Goal: Task Accomplishment & Management: Complete application form

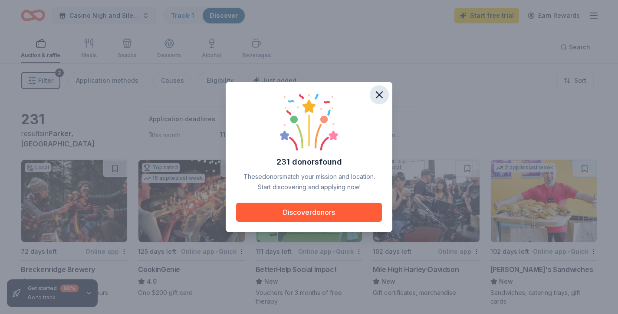
click at [380, 95] on icon "button" at bounding box center [379, 95] width 12 height 12
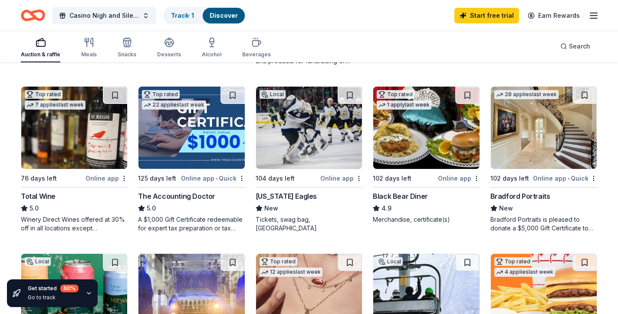
scroll to position [408, 0]
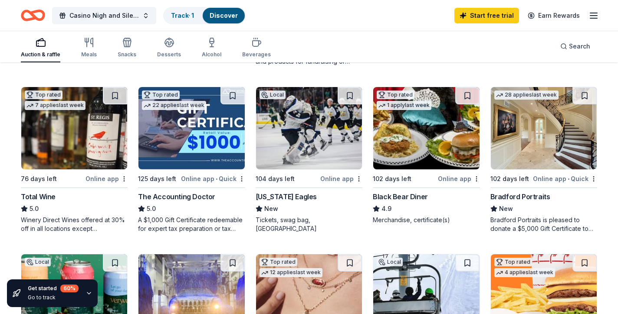
click at [453, 142] on img at bounding box center [544, 128] width 106 height 82
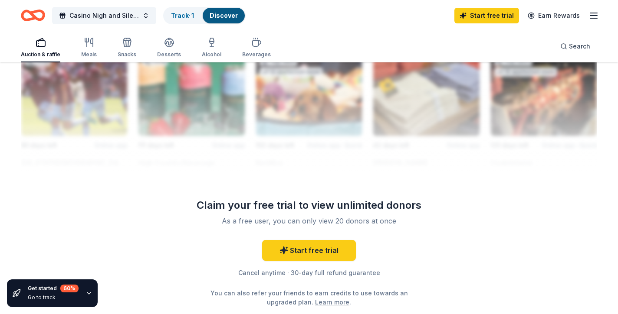
scroll to position [863, 0]
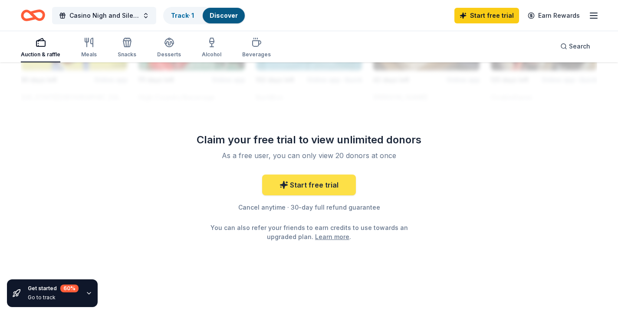
click at [315, 188] on link "Start free trial" at bounding box center [309, 185] width 94 height 21
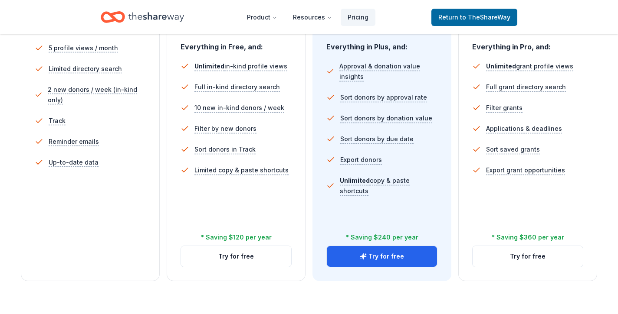
scroll to position [262, 0]
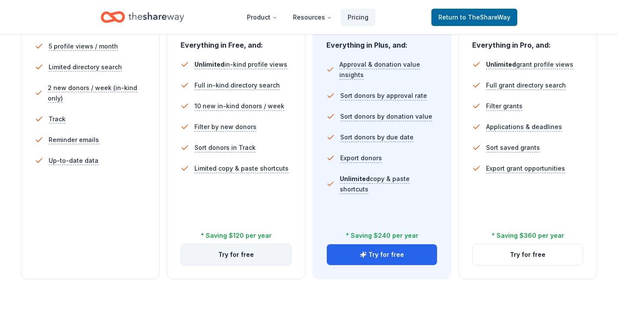
click at [262, 250] on button "Try for free" at bounding box center [236, 255] width 110 height 21
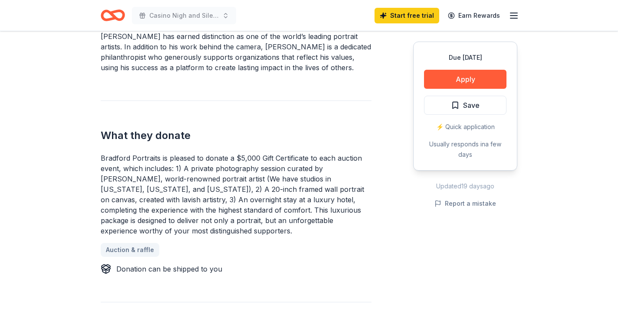
scroll to position [293, 0]
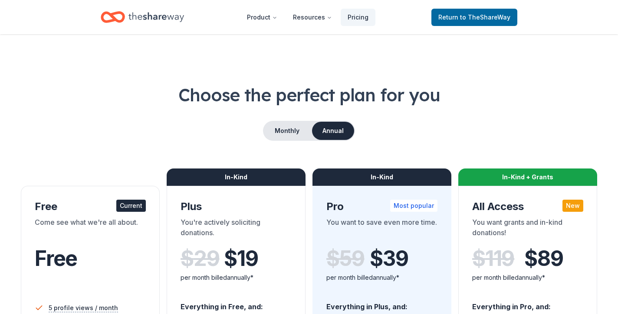
scroll to position [262, 0]
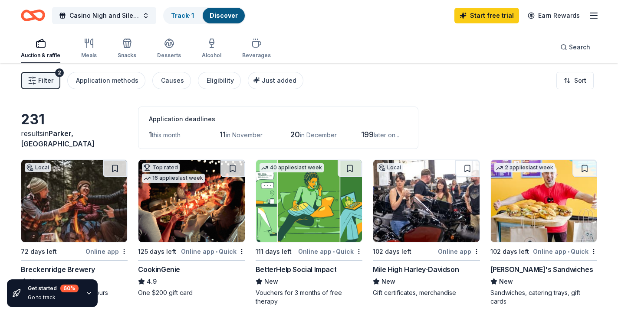
click at [45, 80] on span "Filter" at bounding box center [45, 80] width 15 height 10
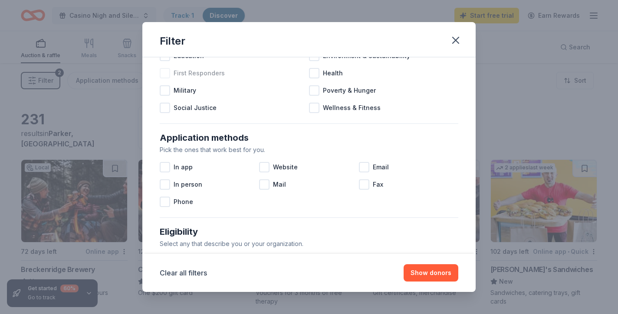
scroll to position [83, 0]
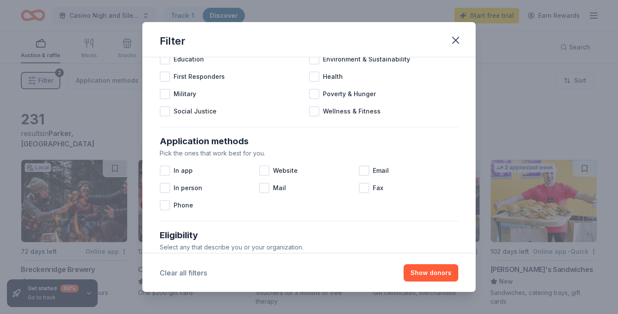
click at [181, 276] on button "Clear all filters" at bounding box center [183, 273] width 47 height 10
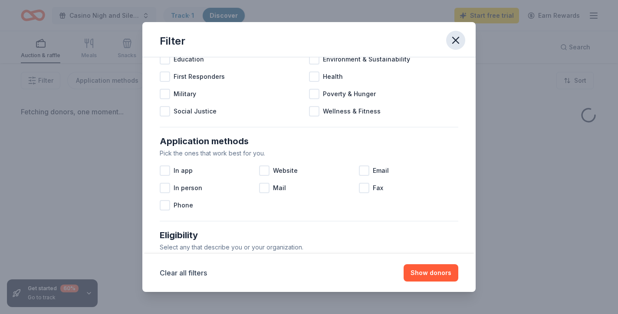
click at [458, 38] on icon "button" at bounding box center [455, 40] width 6 height 6
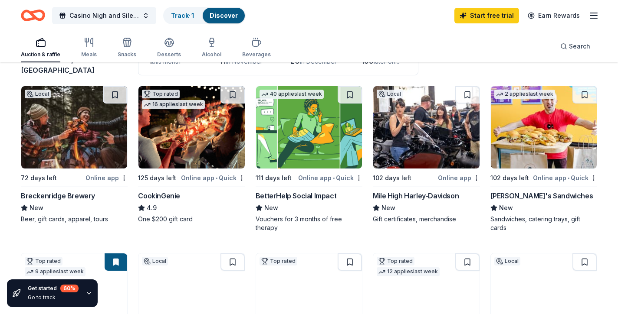
scroll to position [75, 0]
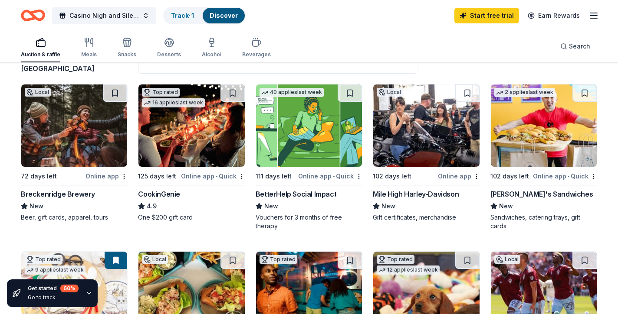
click at [428, 129] on img at bounding box center [426, 126] width 106 height 82
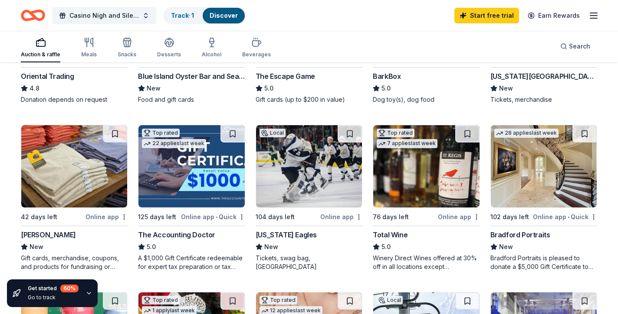
scroll to position [361, 0]
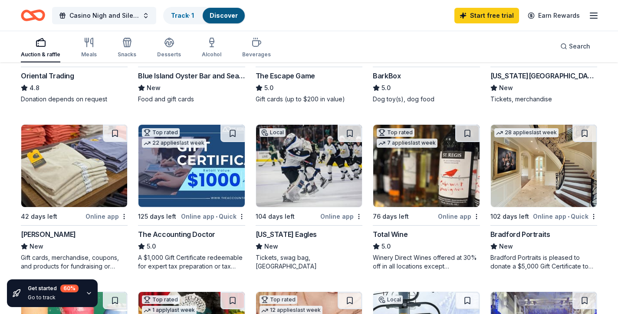
click at [210, 187] on img at bounding box center [191, 166] width 106 height 82
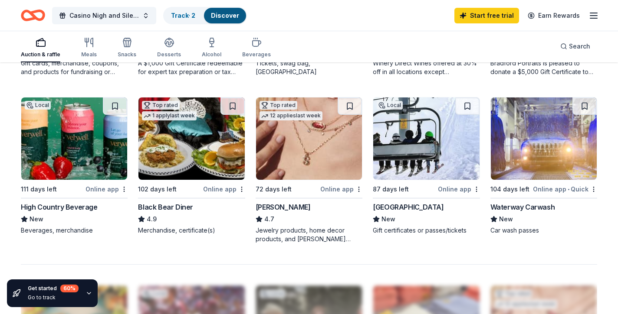
scroll to position [556, 0]
click at [426, 166] on img at bounding box center [426, 138] width 106 height 82
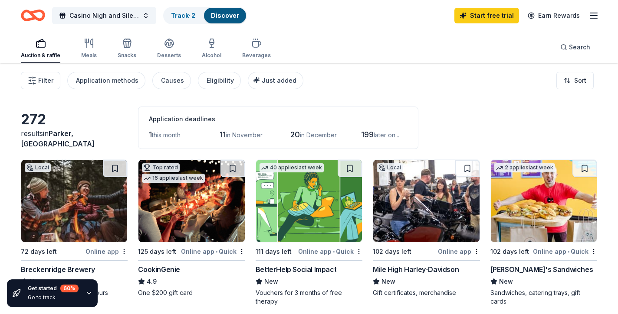
scroll to position [0, 0]
click at [184, 17] on link "Track · 2" at bounding box center [183, 15] width 24 height 7
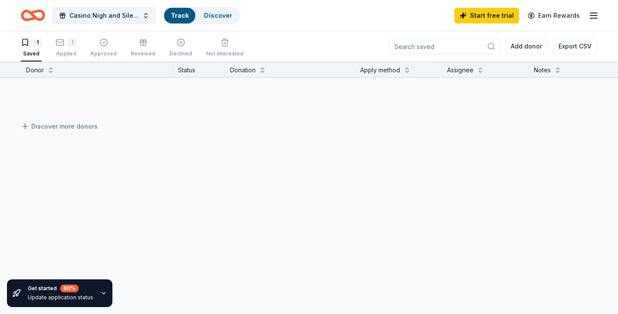
scroll to position [0, 0]
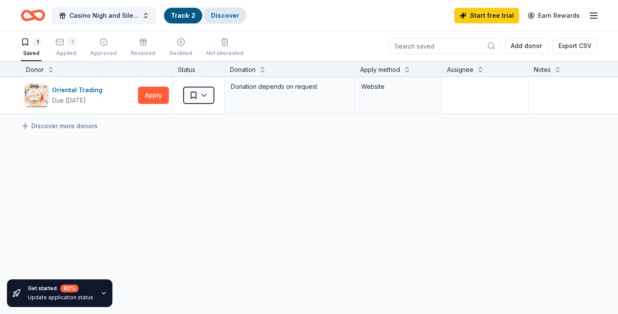
click at [229, 19] on link "Discover" at bounding box center [225, 15] width 28 height 7
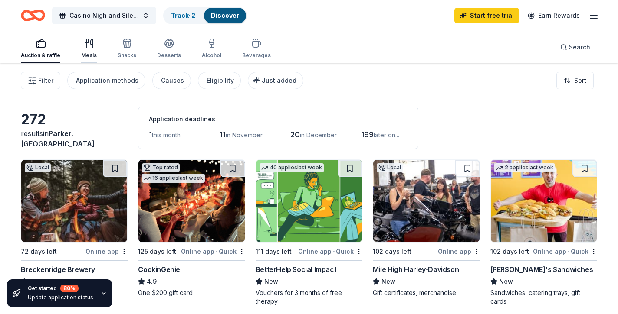
click at [89, 46] on icon "button" at bounding box center [89, 43] width 10 height 10
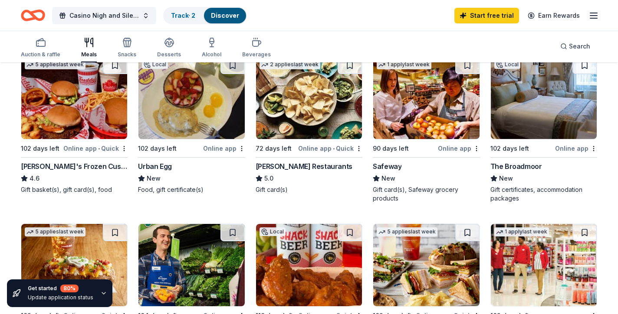
scroll to position [270, 0]
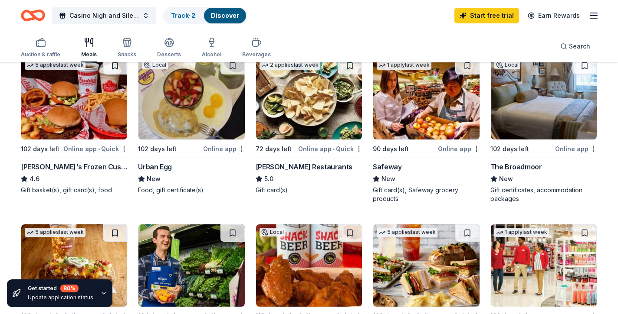
click at [547, 107] on img at bounding box center [544, 98] width 106 height 82
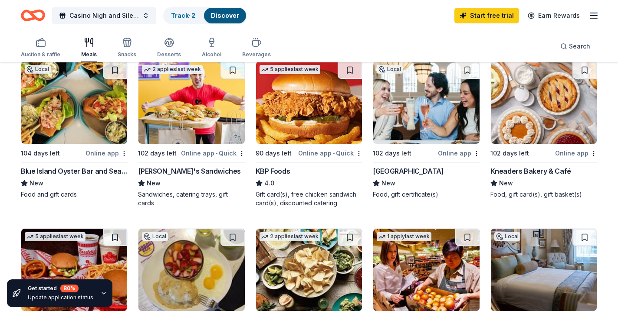
scroll to position [0, 0]
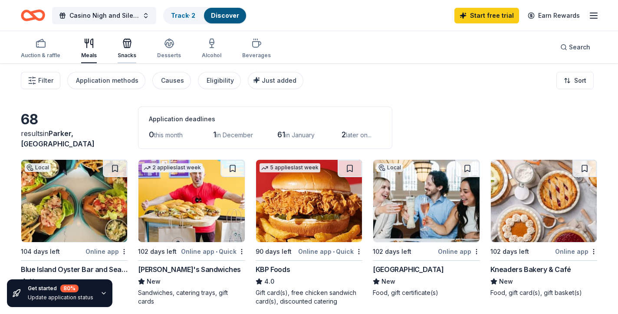
click at [126, 46] on icon "button" at bounding box center [127, 43] width 10 height 10
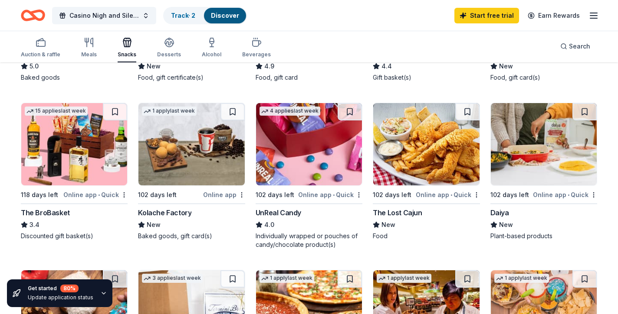
scroll to position [383, 0]
click at [74, 155] on img at bounding box center [74, 144] width 106 height 82
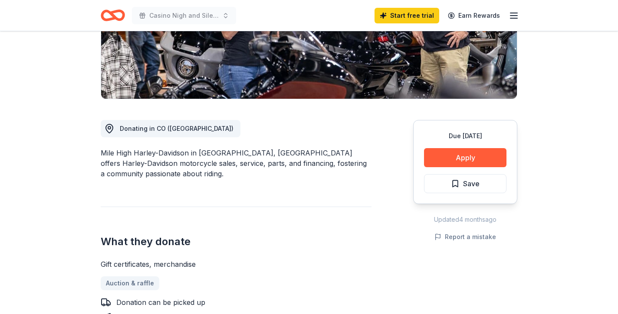
scroll to position [163, 0]
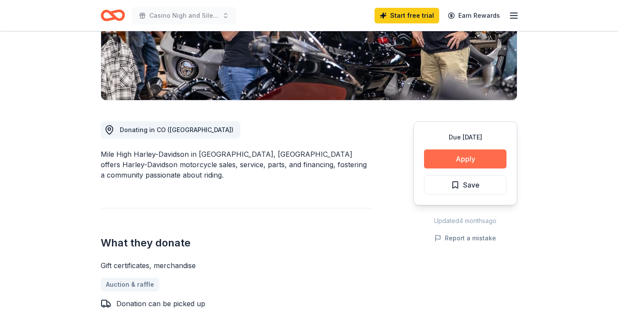
click at [458, 160] on button "Apply" at bounding box center [465, 159] width 82 height 19
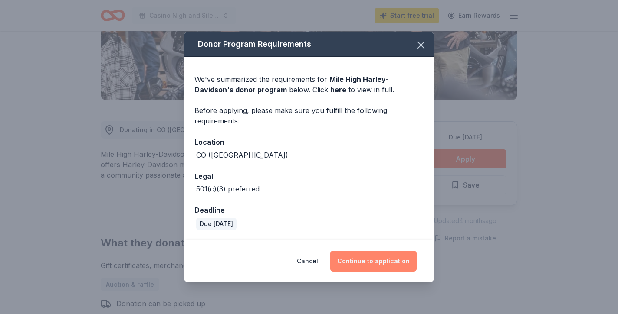
click at [389, 261] on button "Continue to application" at bounding box center [373, 261] width 86 height 21
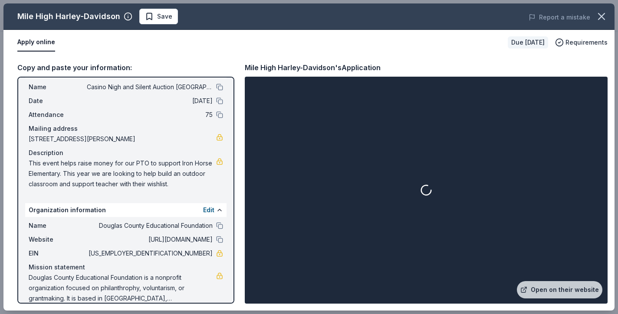
scroll to position [31, 0]
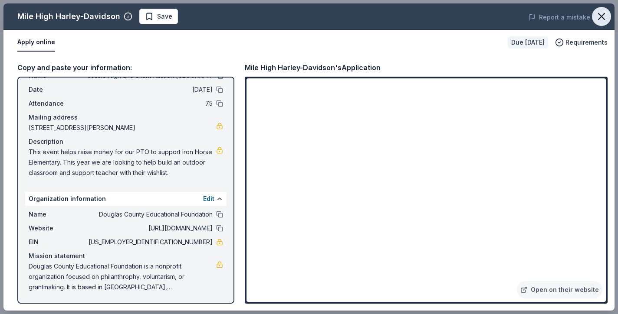
click at [602, 16] on icon "button" at bounding box center [601, 16] width 6 height 6
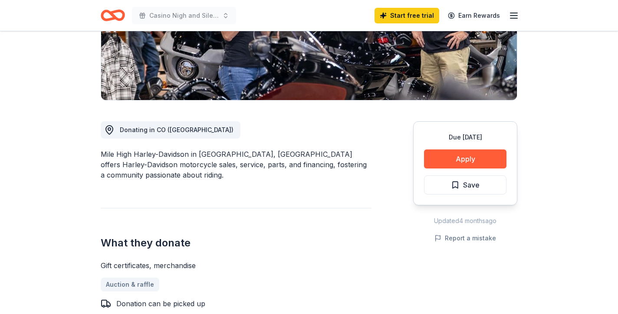
scroll to position [0, 0]
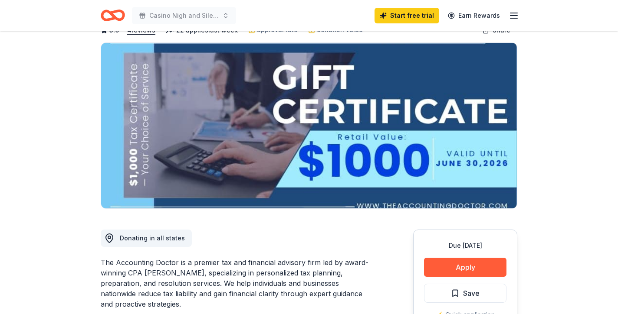
scroll to position [53, 0]
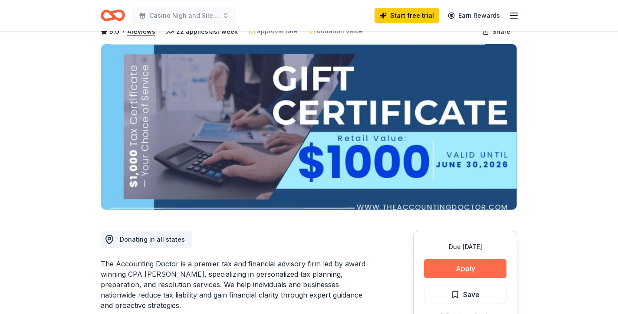
click at [483, 267] on button "Apply" at bounding box center [465, 268] width 82 height 19
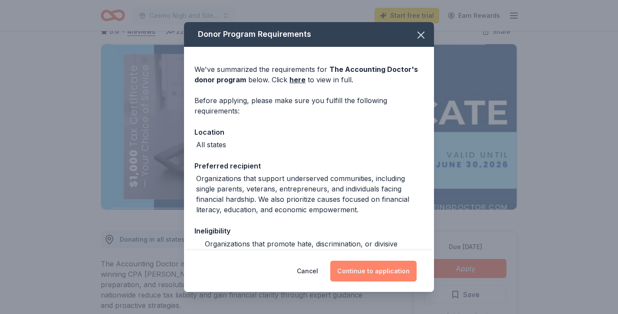
click at [377, 273] on button "Continue to application" at bounding box center [373, 271] width 86 height 21
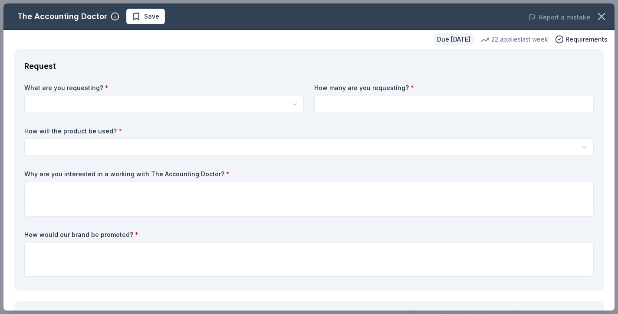
scroll to position [0, 0]
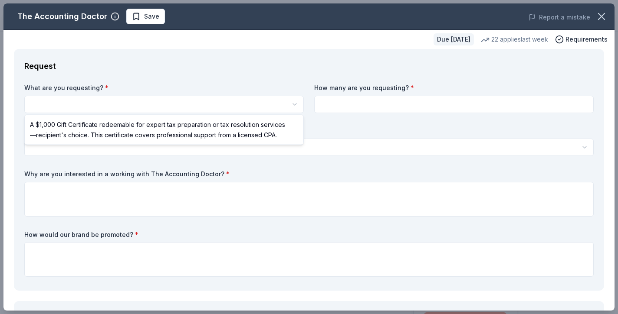
click at [89, 109] on html "Casino Nigh and Silent Auction Iron Horse Elementary Save Apply Due in 125 days…" at bounding box center [309, 157] width 618 height 314
select select "A $1,000 Gift Certificate redeemable for expert tax preparation or tax resoluti…"
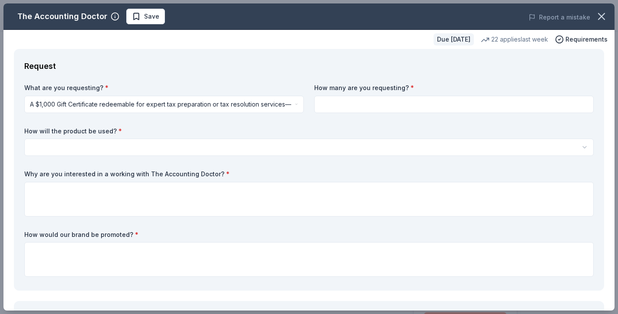
click at [351, 100] on input at bounding box center [453, 104] width 279 height 17
click at [351, 102] on input at bounding box center [453, 104] width 279 height 17
type input "1"
click at [123, 148] on html "Casino Nigh and Silent Auction Iron Horse Elementary Save Apply Due in 125 days…" at bounding box center [309, 157] width 618 height 314
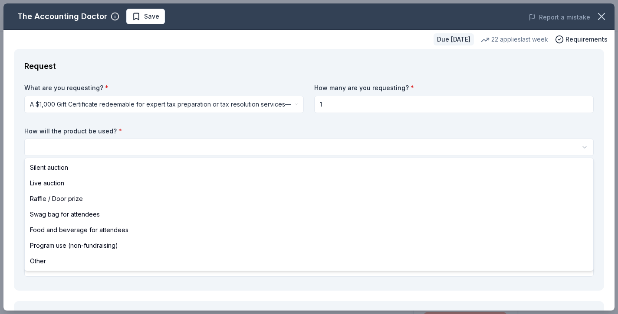
select select "silentAuction"
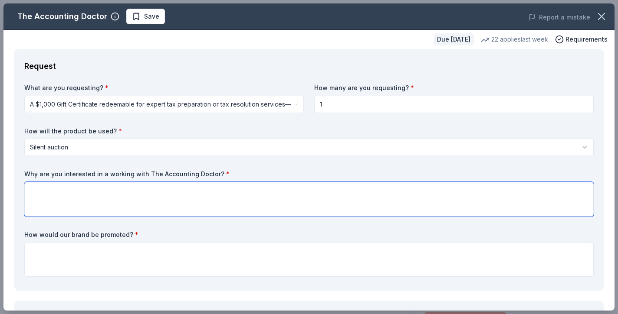
click at [83, 198] on textarea at bounding box center [308, 199] width 569 height 35
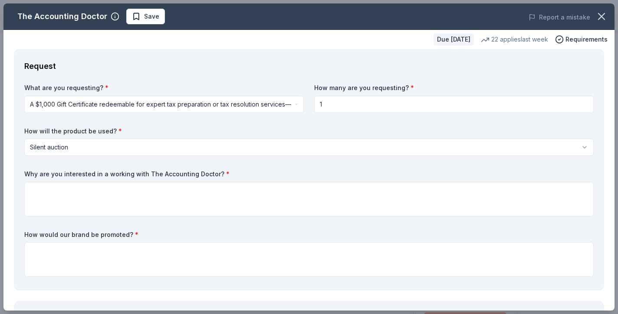
drag, startPoint x: 25, startPoint y: 171, endPoint x: 162, endPoint y: 169, distance: 137.1
click at [162, 169] on div "What are you requesting? * A $1,000 Gift Certificate redeemable for expert tax …" at bounding box center [308, 182] width 569 height 197
drag, startPoint x: 214, startPoint y: 176, endPoint x: 61, endPoint y: 172, distance: 152.7
click at [61, 172] on label "Why are you interested in a working with The Accounting Doctor? *" at bounding box center [308, 174] width 569 height 9
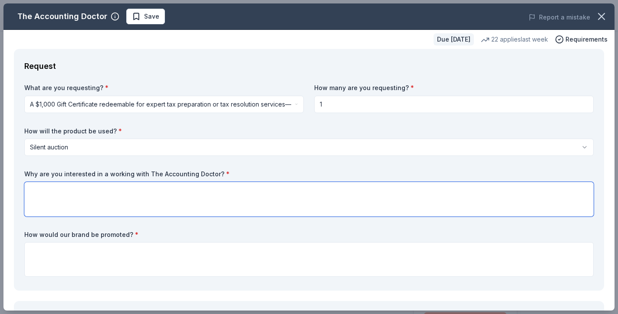
click at [69, 184] on textarea at bounding box center [308, 199] width 569 height 35
paste textarea "We’d love to include The Accounting Doctor in our silent auction because their …"
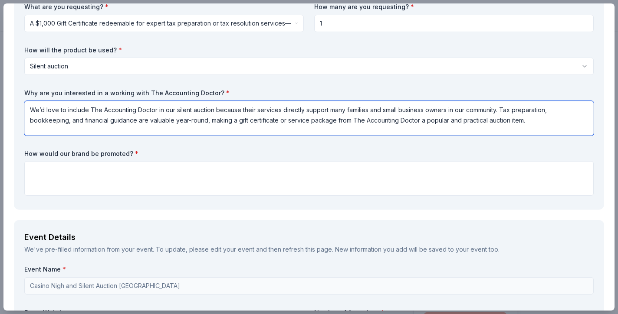
scroll to position [87, 0]
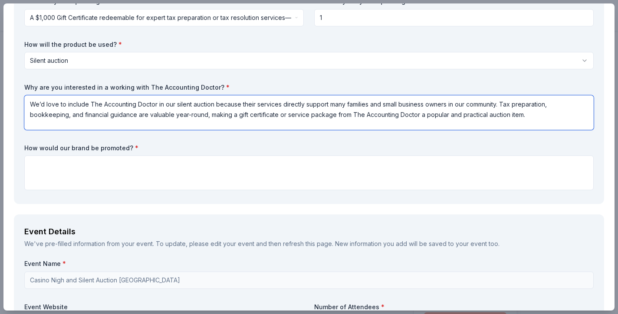
type textarea "We’d love to include The Accounting Doctor in our silent auction because their …"
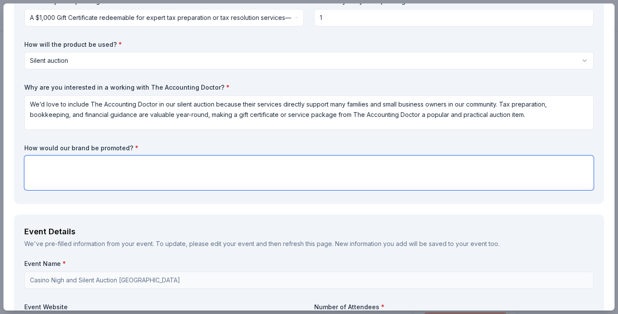
click at [89, 170] on textarea at bounding box center [308, 173] width 569 height 35
click at [82, 169] on textarea at bounding box center [308, 173] width 569 height 35
paste textarea "Event Signage: Your logo or business name displayed at the event and on the auc…"
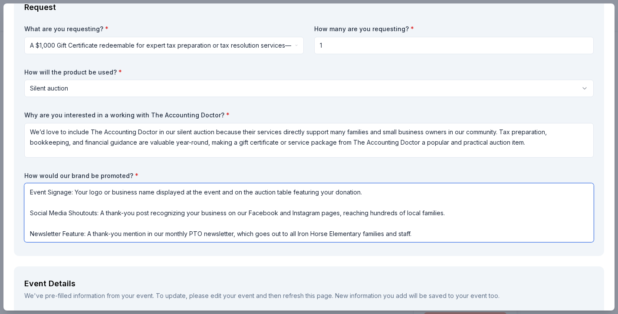
scroll to position [61, 0]
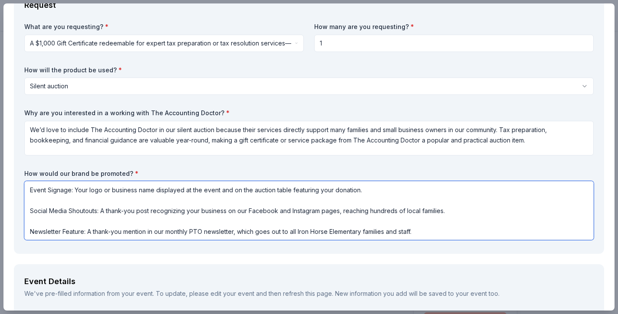
click at [36, 204] on textarea "Event Signage: Your logo or business name displayed at the event and on the auc…" at bounding box center [308, 210] width 569 height 59
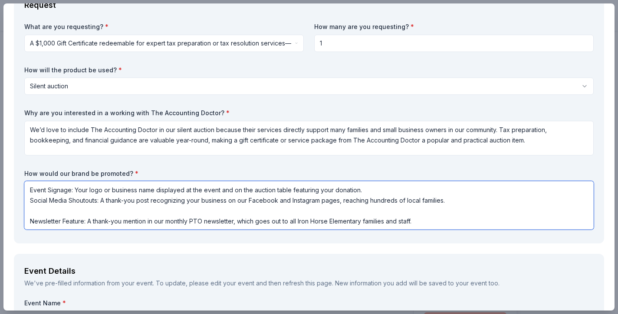
click at [34, 210] on textarea "Event Signage: Your logo or business name displayed at the event and on the auc…" at bounding box center [308, 205] width 569 height 49
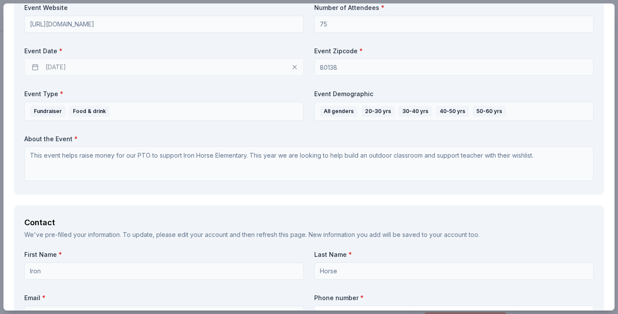
scroll to position [392, 0]
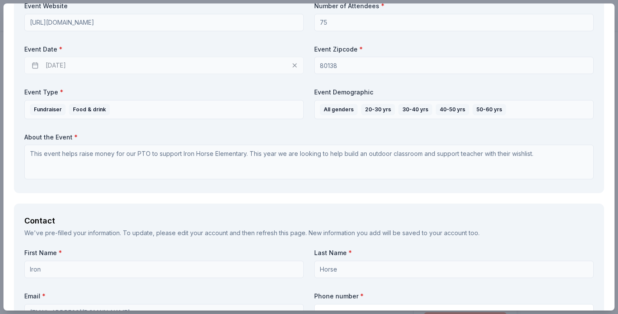
type textarea "Event Signage: Your logo or business name displayed at the event and on the auc…"
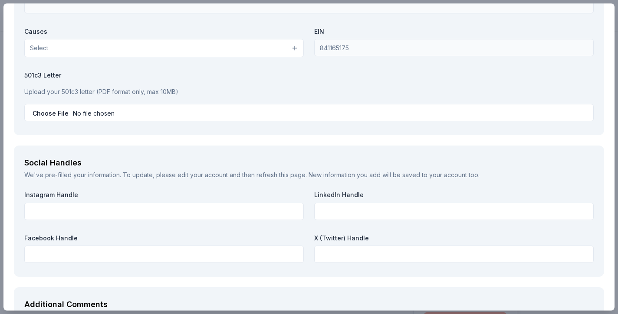
scroll to position [861, 0]
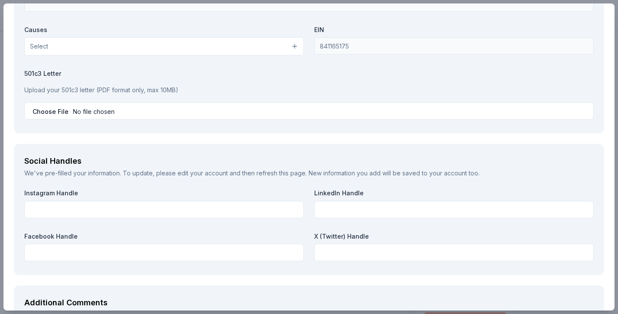
click at [65, 52] on button "Select" at bounding box center [163, 46] width 279 height 18
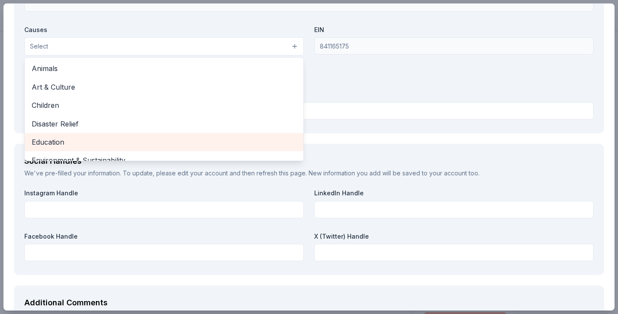
click at [62, 139] on span "Education" at bounding box center [164, 142] width 265 height 11
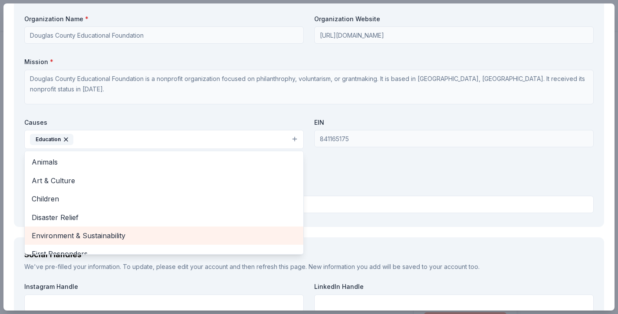
scroll to position [768, 0]
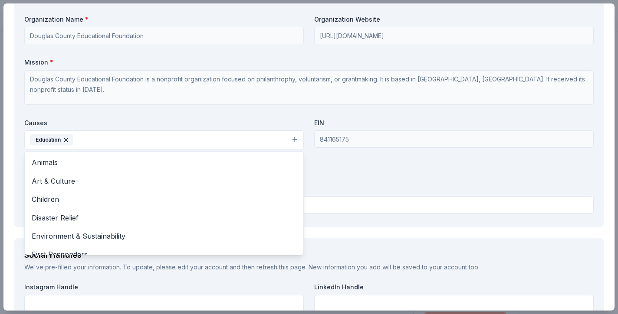
click at [98, 108] on div "Organization Name * Douglas County Educational Foundation Organization Website …" at bounding box center [308, 116] width 569 height 202
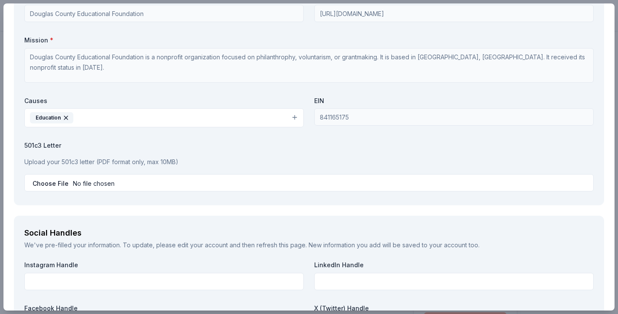
scroll to position [794, 0]
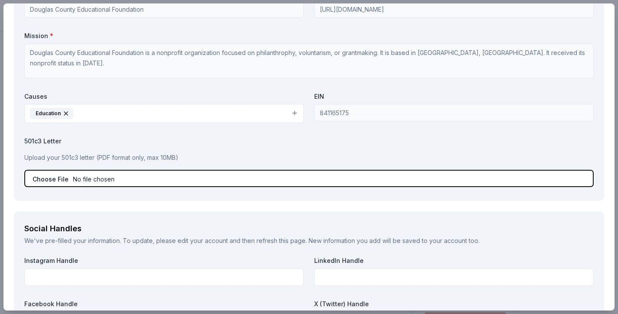
click at [46, 182] on input "file" at bounding box center [308, 178] width 569 height 17
type input "C:\fakepath\PTO IHE Letterhead.pdf"
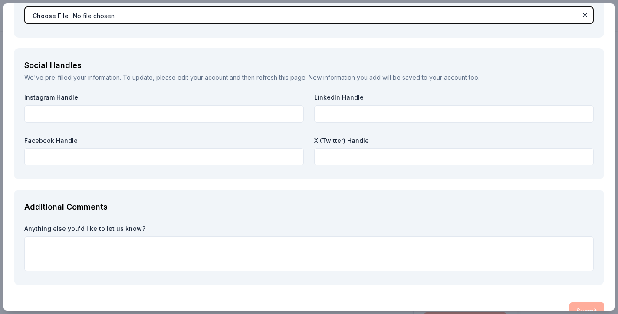
scroll to position [964, 0]
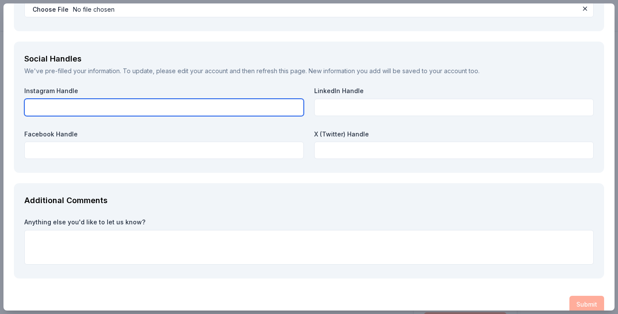
click at [48, 103] on input "text" at bounding box center [163, 107] width 279 height 17
type input "@iron_horse_elementary_pto"
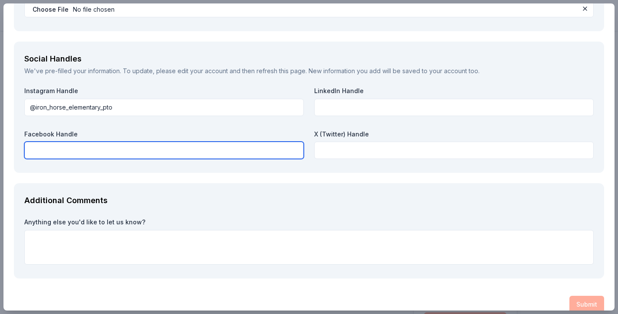
click at [75, 150] on input "text" at bounding box center [163, 150] width 279 height 17
type input "i"
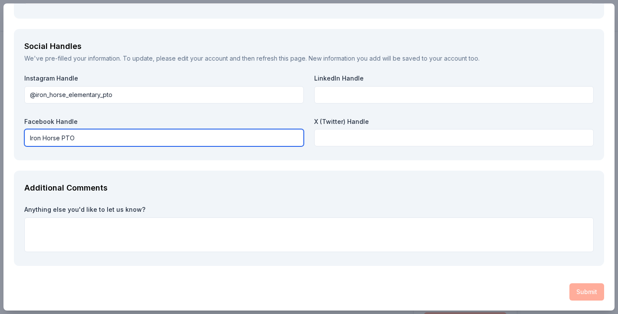
type input "Iron Horse PTO"
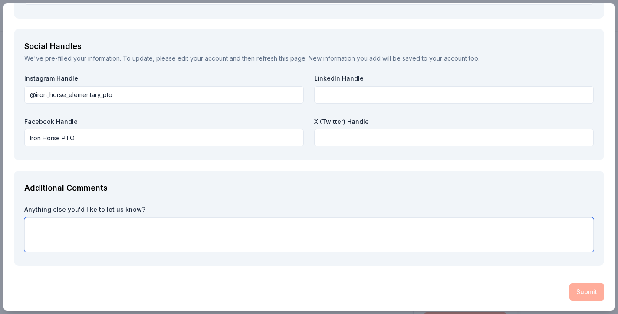
click at [283, 245] on textarea at bounding box center [308, 235] width 569 height 35
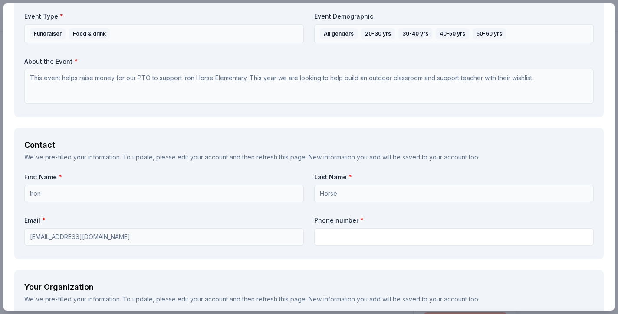
scroll to position [469, 0]
type textarea "Thanks"
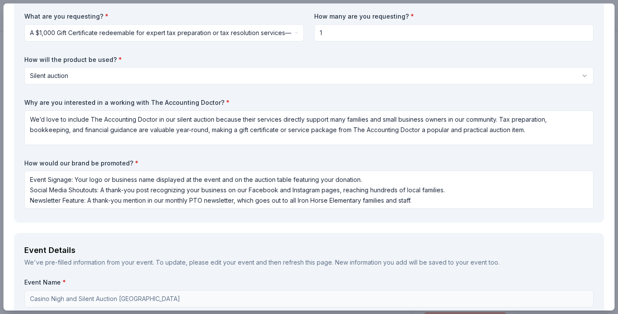
scroll to position [0, 0]
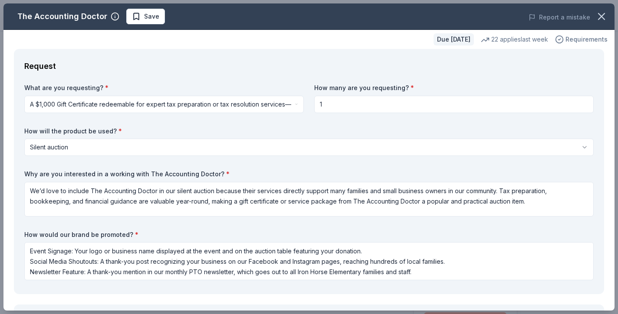
click at [570, 40] on span "Requirements" at bounding box center [586, 39] width 42 height 10
click at [393, 130] on label "How will the product be used? *" at bounding box center [308, 131] width 569 height 9
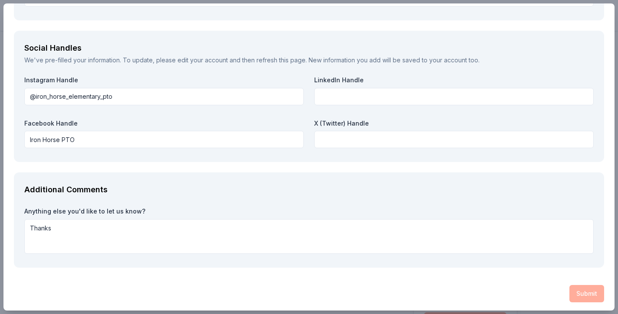
scroll to position [976, 0]
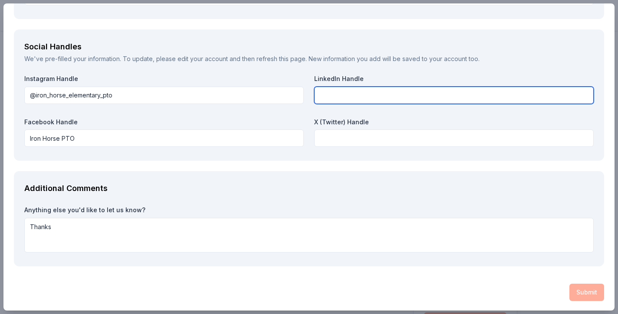
click at [362, 95] on input "text" at bounding box center [453, 95] width 279 height 17
type input "na"
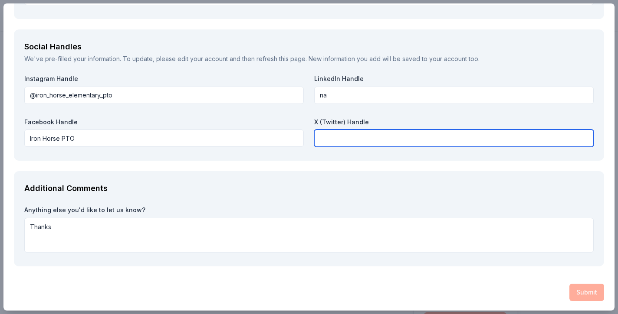
click at [357, 134] on input "text" at bounding box center [453, 138] width 279 height 17
type input "na"
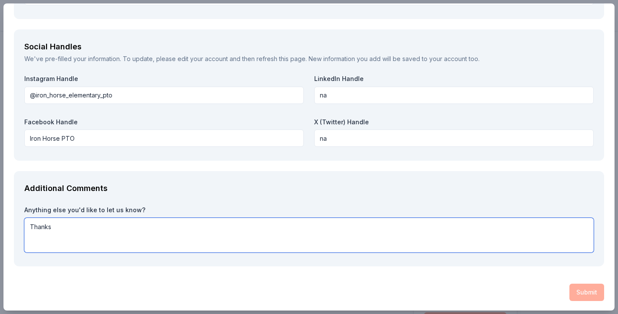
click at [350, 225] on textarea "Thanks" at bounding box center [308, 235] width 569 height 35
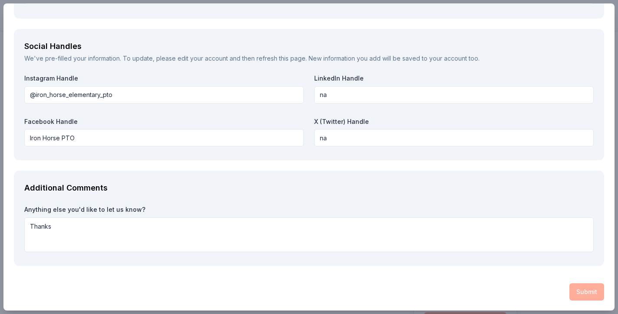
click at [578, 288] on div "Submit" at bounding box center [309, 292] width 590 height 17
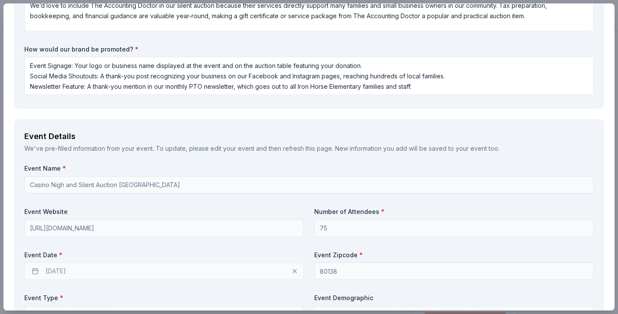
scroll to position [0, 0]
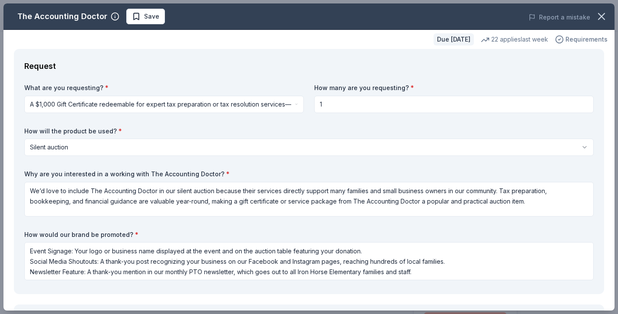
click at [566, 39] on div "Requirements" at bounding box center [581, 39] width 52 height 10
click at [392, 132] on label "How will the product be used? *" at bounding box center [308, 131] width 569 height 9
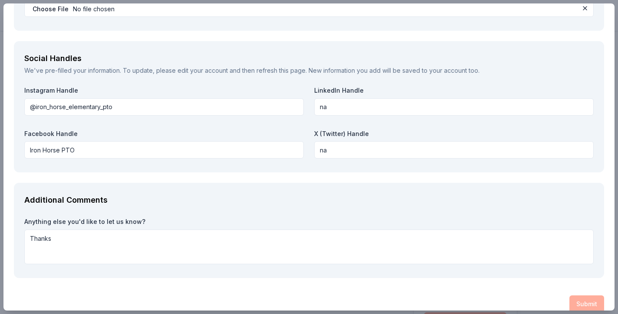
scroll to position [977, 0]
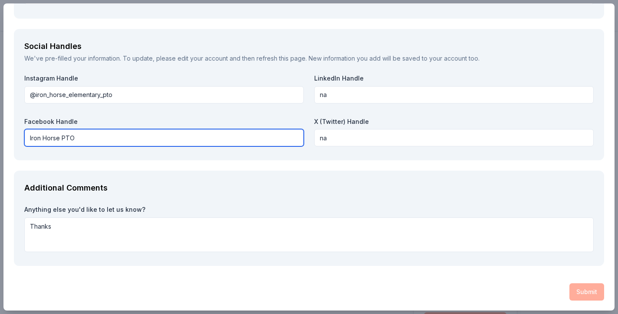
click at [29, 137] on input "Iron Horse PTO" at bounding box center [163, 137] width 279 height 17
click at [51, 137] on input "@Iron Horse PTO" at bounding box center [163, 137] width 279 height 17
click at [49, 137] on input "@Iron Horse PTO" at bounding box center [163, 137] width 279 height 17
click at [65, 138] on input "@IronHorse PTO" at bounding box center [163, 137] width 279 height 17
type input "@IronHorsePTO"
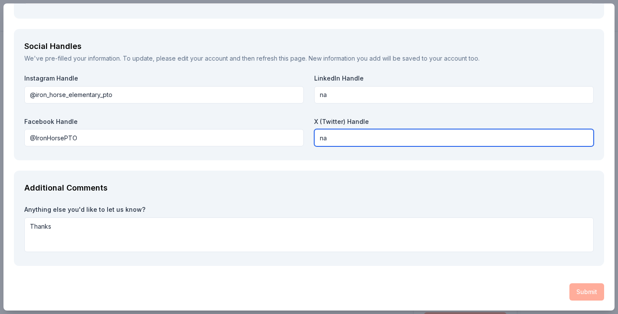
click at [357, 140] on input "na" at bounding box center [453, 137] width 279 height 17
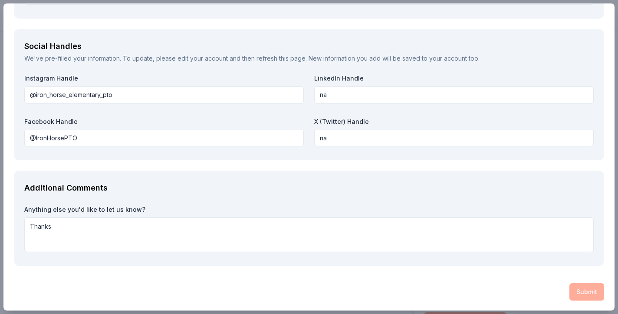
click at [409, 258] on div "Additional Comments Anything else you'd like to let us know? Thanks" at bounding box center [309, 218] width 590 height 95
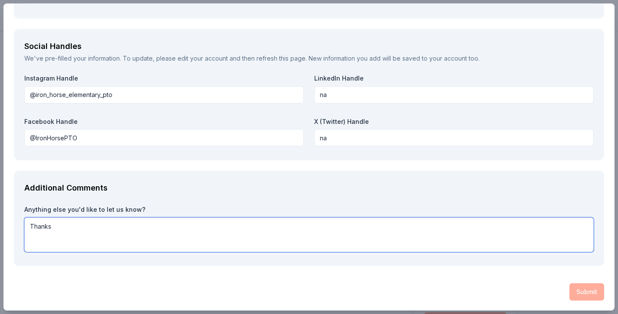
click at [408, 222] on textarea "Thanks" at bounding box center [308, 235] width 569 height 35
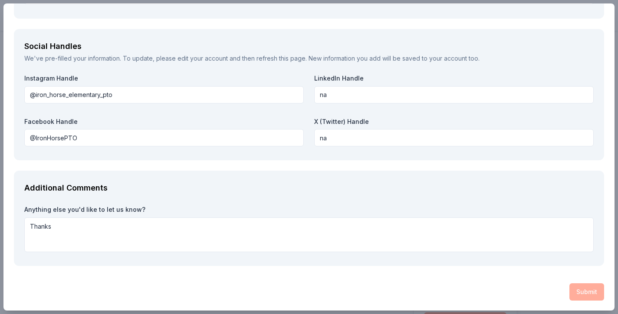
click at [578, 298] on div "Submit" at bounding box center [309, 292] width 590 height 17
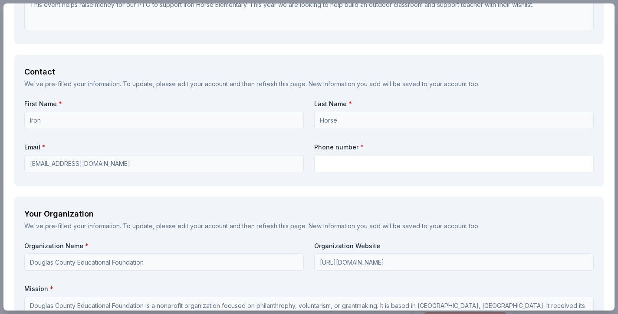
scroll to position [535, 0]
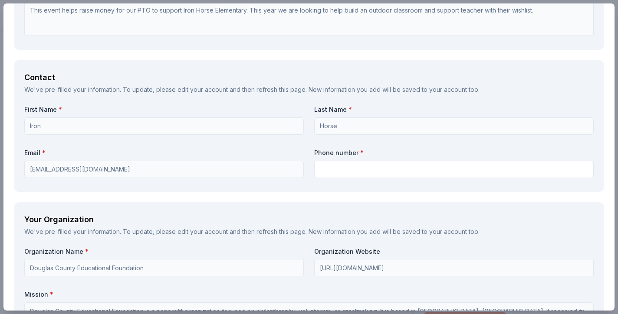
click at [350, 136] on div "First Name * Iron Last Name * Horse Email * parkerihepto@gmail.com Phone number…" at bounding box center [308, 143] width 569 height 76
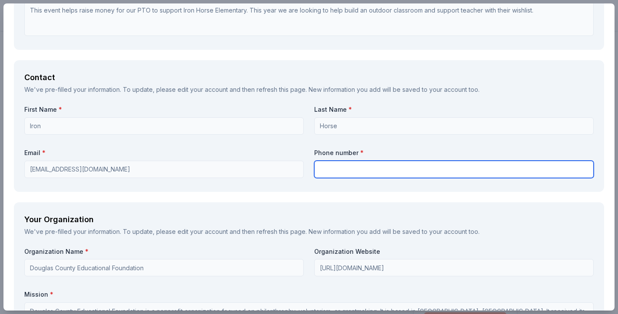
click at [347, 171] on input "text" at bounding box center [453, 169] width 279 height 17
type input "3033878525"
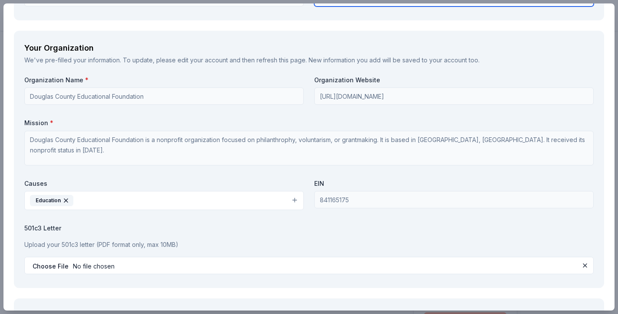
scroll to position [977, 0]
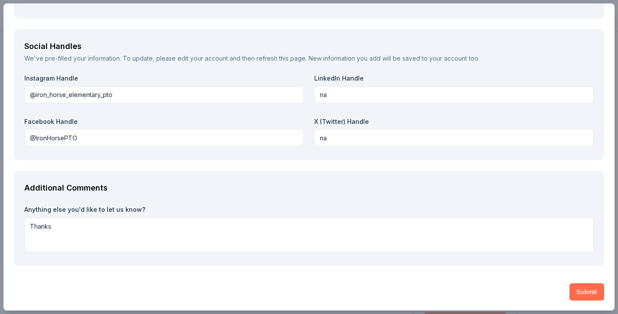
click at [588, 295] on button "Submit" at bounding box center [586, 292] width 35 height 17
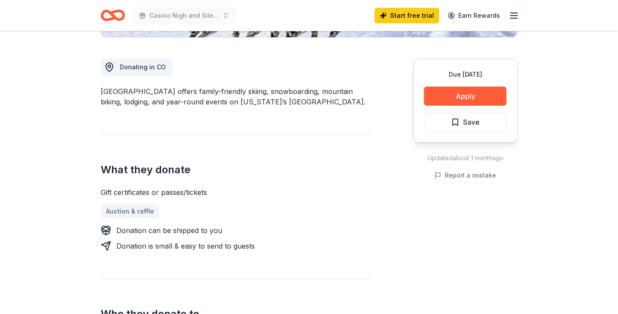
scroll to position [224, 0]
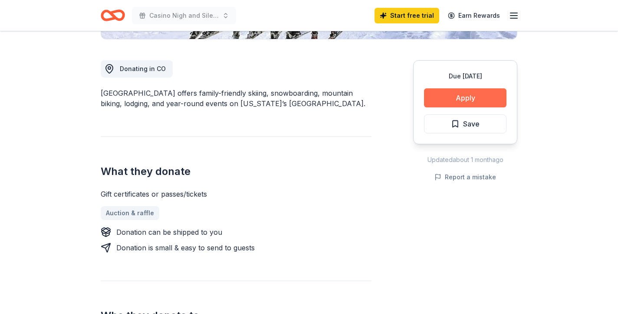
click at [460, 103] on button "Apply" at bounding box center [465, 97] width 82 height 19
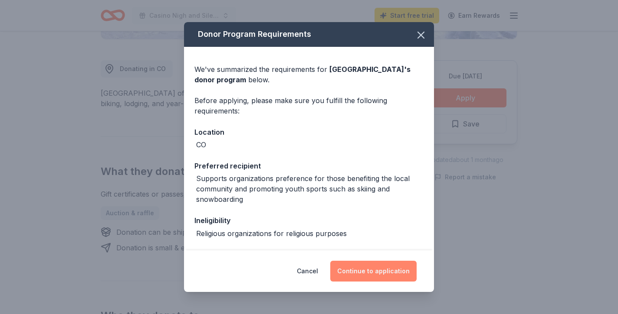
click at [388, 273] on button "Continue to application" at bounding box center [373, 271] width 86 height 21
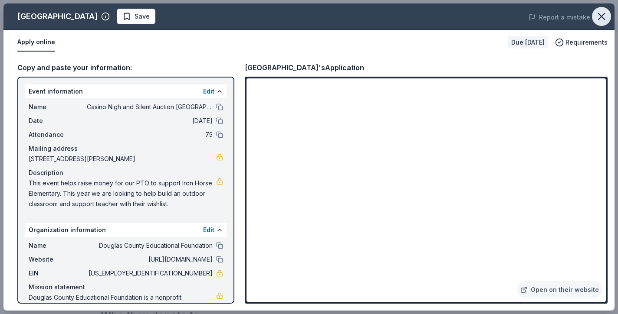
click at [603, 20] on icon "button" at bounding box center [601, 16] width 12 height 12
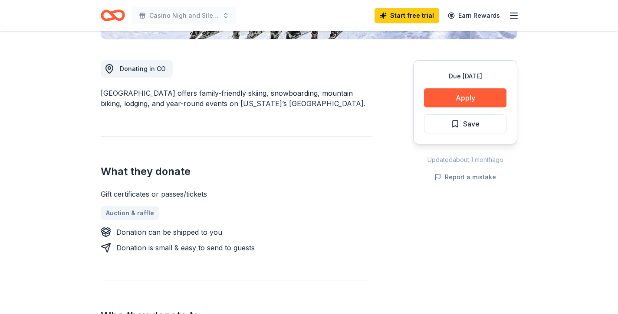
scroll to position [0, 0]
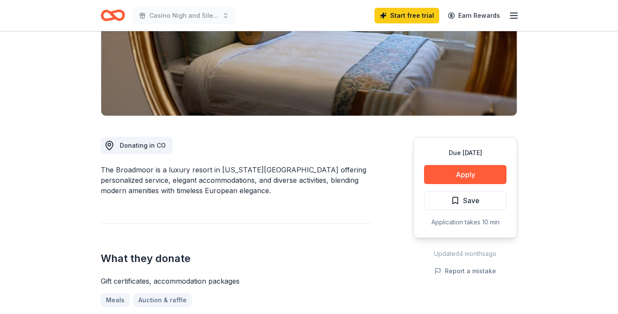
scroll to position [156, 0]
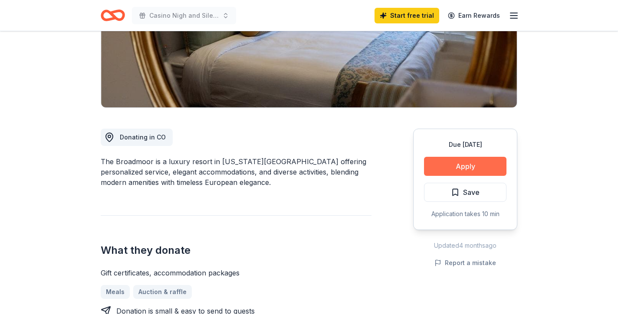
click at [460, 161] on button "Apply" at bounding box center [465, 166] width 82 height 19
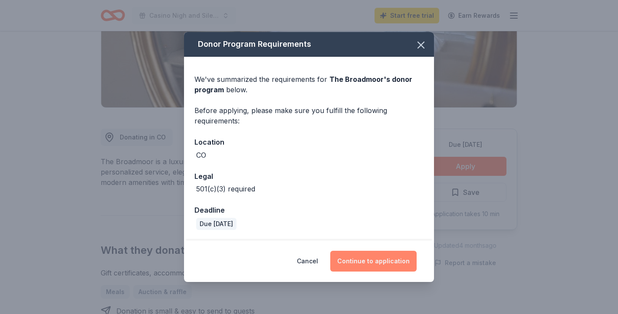
click at [399, 255] on button "Continue to application" at bounding box center [373, 261] width 86 height 21
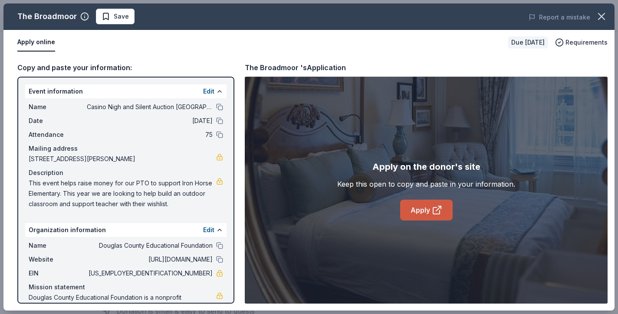
click at [422, 206] on link "Apply" at bounding box center [426, 210] width 52 height 21
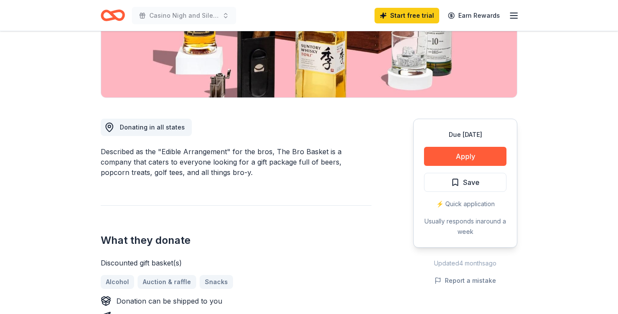
scroll to position [173, 0]
